Goal: Contribute content

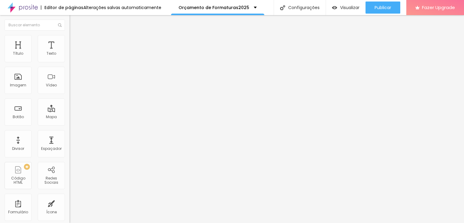
click at [70, 39] on li "Estilo" at bounding box center [105, 38] width 70 height 6
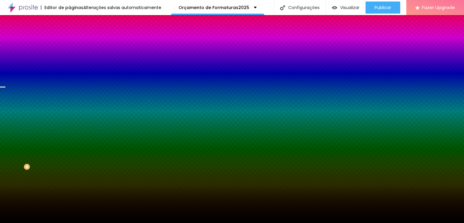
click at [70, 56] on span "Trocar imagem" at bounding box center [86, 52] width 33 height 5
click at [70, 34] on img at bounding box center [72, 31] width 5 height 5
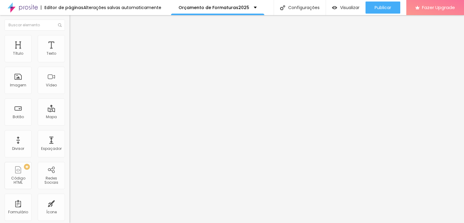
click at [74, 20] on img "button" at bounding box center [76, 22] width 5 height 5
click at [70, 41] on img at bounding box center [72, 43] width 5 height 5
click at [75, 41] on span "Estilo" at bounding box center [79, 39] width 9 height 5
type input "9"
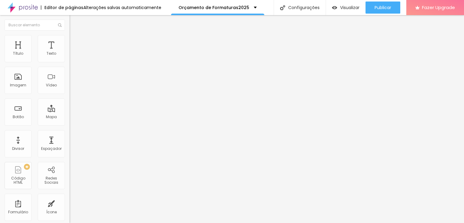
type input "150"
type input "200"
drag, startPoint x: 15, startPoint y: 76, endPoint x: 56, endPoint y: 74, distance: 40.2
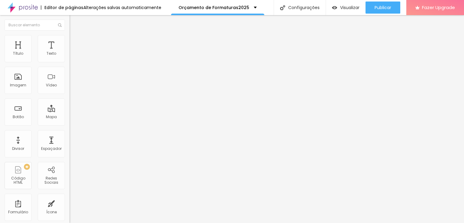
type input "200"
click at [70, 133] on input "range" at bounding box center [89, 135] width 39 height 5
click at [70, 40] on li "Estilo" at bounding box center [105, 38] width 70 height 6
type input "193"
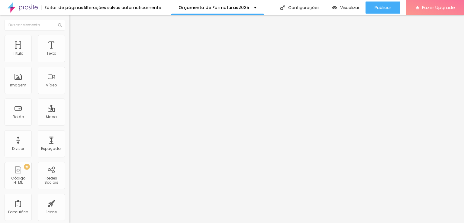
type input "200"
drag, startPoint x: 15, startPoint y: 76, endPoint x: 103, endPoint y: 88, distance: 89.0
type input "200"
click at [103, 133] on input "range" at bounding box center [89, 135] width 39 height 5
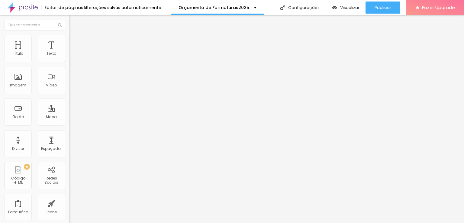
click at [70, 38] on img at bounding box center [72, 37] width 5 height 5
drag, startPoint x: 51, startPoint y: 78, endPoint x: 1, endPoint y: 82, distance: 50.6
click at [70, 82] on div "Tamanho 100 px % 200 [PERSON_NAME] arredondada Sombra DESATIVADO Voltar ao padr…" at bounding box center [105, 107] width 70 height 121
type input "187"
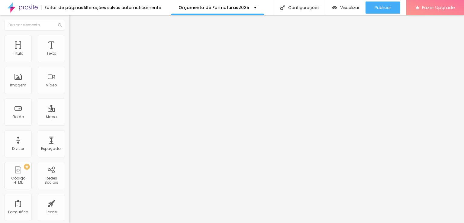
type input "0"
drag, startPoint x: 51, startPoint y: 77, endPoint x: 0, endPoint y: 79, distance: 51.4
type input "0"
click at [70, 133] on input "range" at bounding box center [89, 135] width 39 height 5
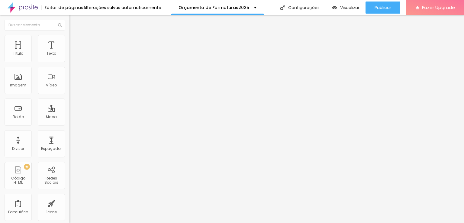
click at [75, 42] on span "Estilo" at bounding box center [79, 39] width 9 height 5
click at [70, 133] on div at bounding box center [105, 135] width 70 height 5
type input "102"
type input "0"
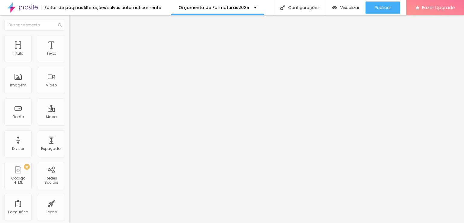
type input "0"
drag, startPoint x: 51, startPoint y: 76, endPoint x: 12, endPoint y: 77, distance: 39.0
type input "0"
click at [70, 133] on input "range" at bounding box center [89, 135] width 39 height 5
click at [70, 57] on span "Titulo 2" at bounding box center [80, 54] width 20 height 8
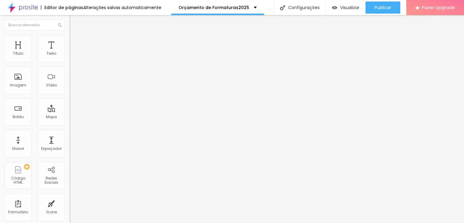
click at [70, 40] on li "Avançado" at bounding box center [105, 38] width 70 height 6
click at [75, 36] on span "Estilo" at bounding box center [79, 33] width 9 height 5
click at [70, 52] on span "Titulo 1" at bounding box center [80, 48] width 20 height 8
click at [73, 87] on icon "button" at bounding box center [74, 86] width 2 height 2
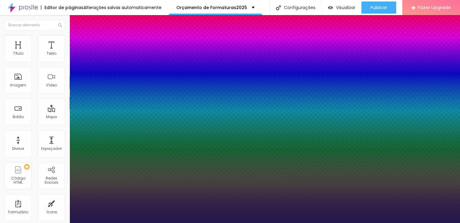
type input "1"
type input "24"
type input "1"
type input "32"
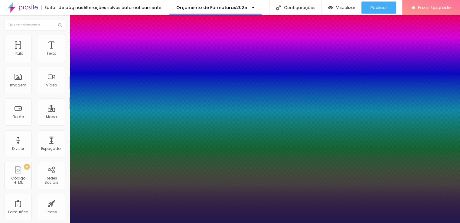
type input "32"
type input "1"
type input "33"
type input "1"
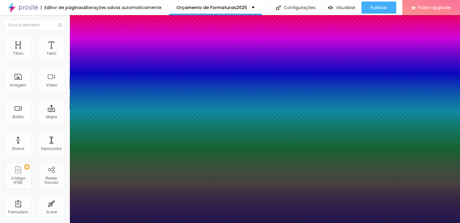
type input "36"
type input "1"
type input "37"
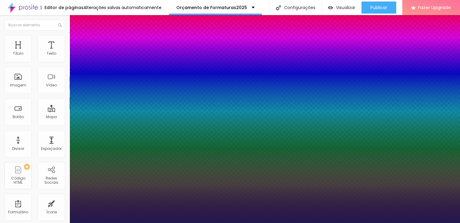
type input "1"
type input "39"
type input "1"
type input "40"
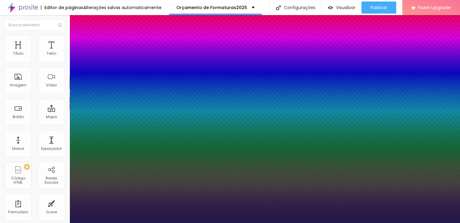
type input "40"
type input "1"
type input "39"
type input "1"
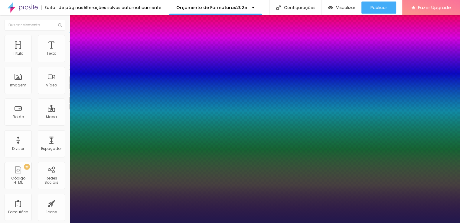
drag, startPoint x: 81, startPoint y: 170, endPoint x: 93, endPoint y: 168, distance: 11.9
type input "39"
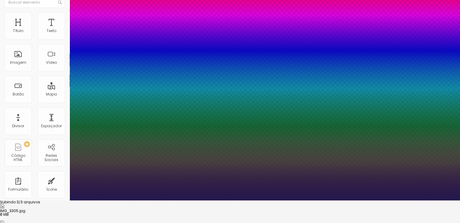
scroll to position [57, 0]
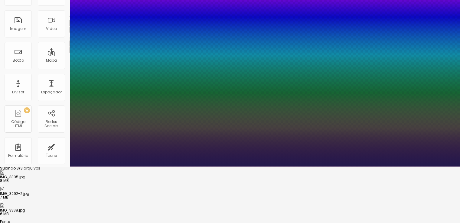
type input "1"
click at [323, 220] on div at bounding box center [230, 220] width 460 height 0
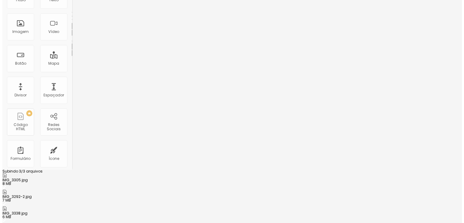
scroll to position [0, 0]
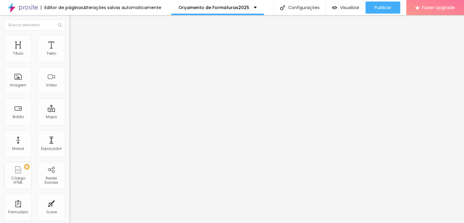
click at [70, 89] on button "button" at bounding box center [74, 86] width 8 height 6
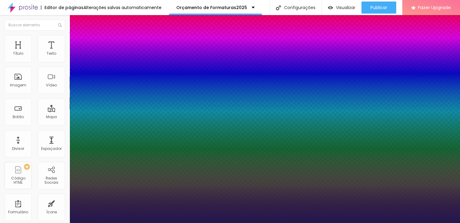
type input "1"
type input "40"
type input "1"
type input "41"
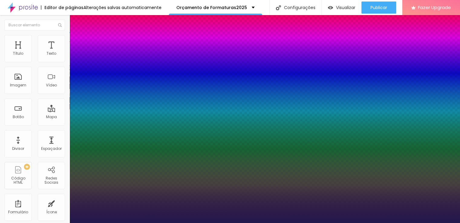
type input "41"
type input "1"
type input "42"
type input "1"
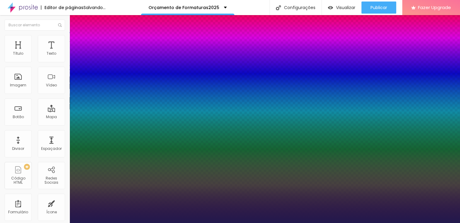
type input "43"
type input "1"
type input "44"
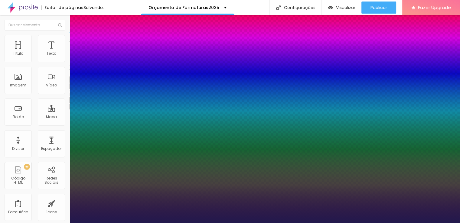
type input "1"
type input "45"
type input "1"
type input "46"
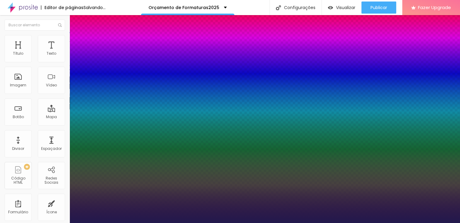
type input "46"
type input "1"
type input "47"
type input "1"
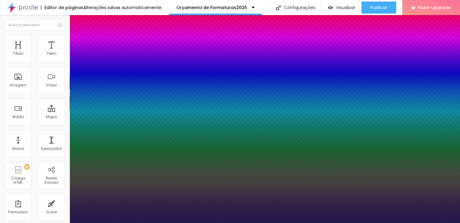
type input "48"
type input "1"
type input "49"
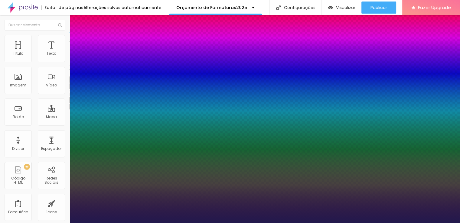
type input "1"
type input "50"
type input "1"
type input "51"
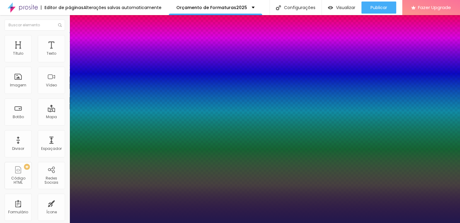
type input "51"
type input "1"
type input "52"
type input "1"
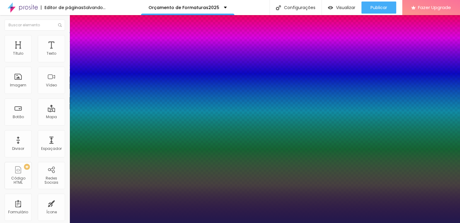
type input "53"
type input "1"
type input "55"
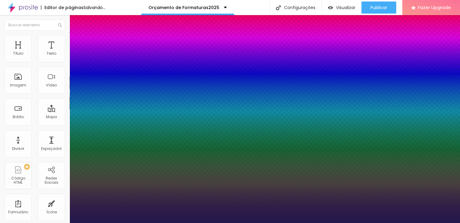
type input "1"
type input "54"
type input "1"
drag, startPoint x: 92, startPoint y: 171, endPoint x: 99, endPoint y: 168, distance: 7.7
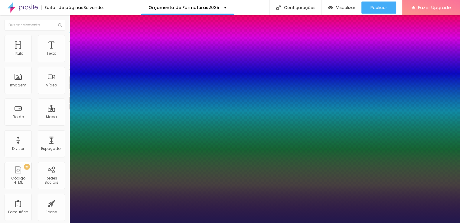
type input "54"
type input "1"
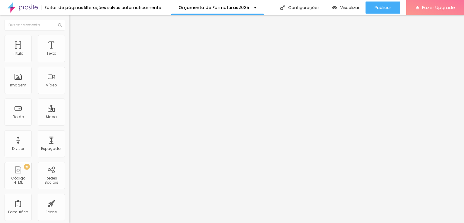
click at [73, 56] on span "Trocar icone" at bounding box center [86, 52] width 27 height 5
type input "FOTO"
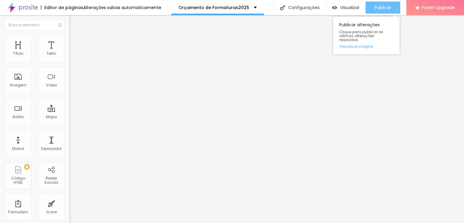
click at [387, 7] on span "Publicar" at bounding box center [383, 7] width 17 height 5
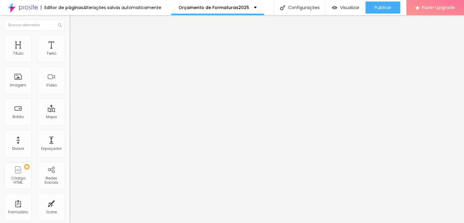
click at [102, 51] on img at bounding box center [104, 49] width 4 height 4
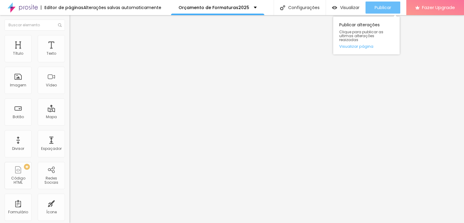
click at [374, 9] on button "Publicar" at bounding box center [383, 8] width 35 height 12
